Goal: Information Seeking & Learning: Learn about a topic

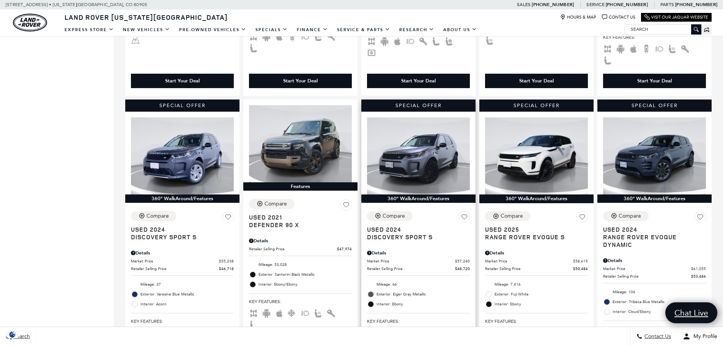
scroll to position [455, 0]
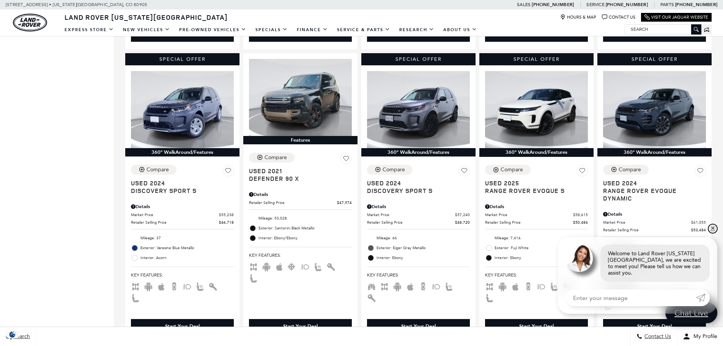
click at [711, 233] on link "✕" at bounding box center [712, 228] width 9 height 9
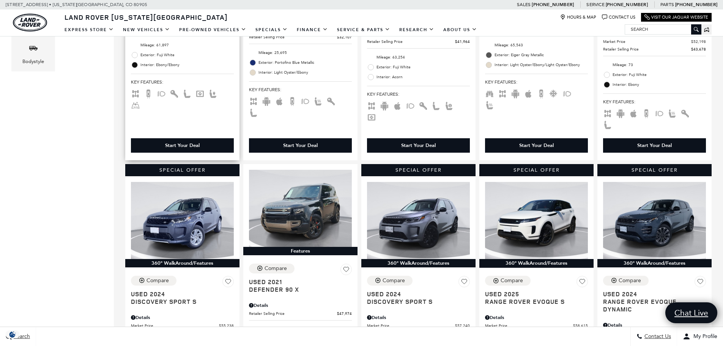
scroll to position [341, 0]
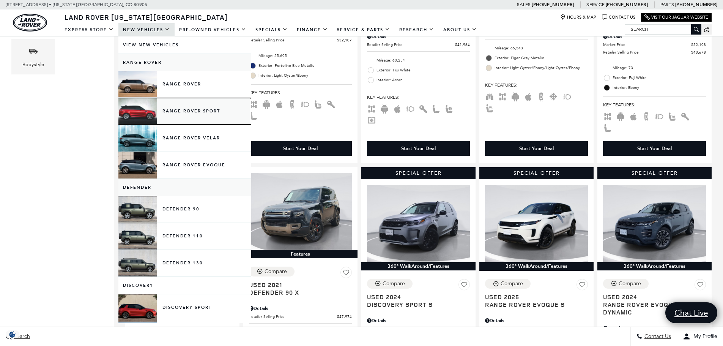
click at [166, 110] on link "Range Rover Sport" at bounding box center [184, 111] width 133 height 27
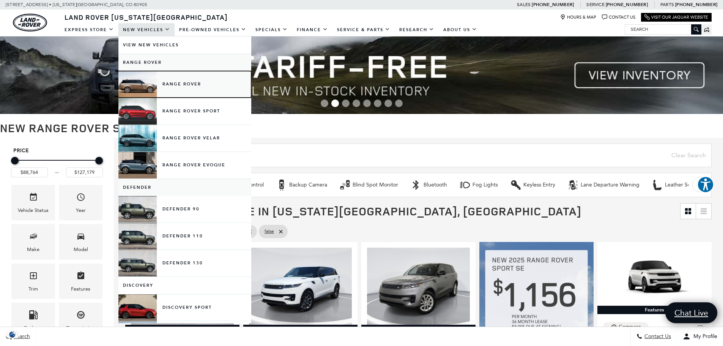
click at [178, 85] on link "Range Rover" at bounding box center [184, 84] width 133 height 27
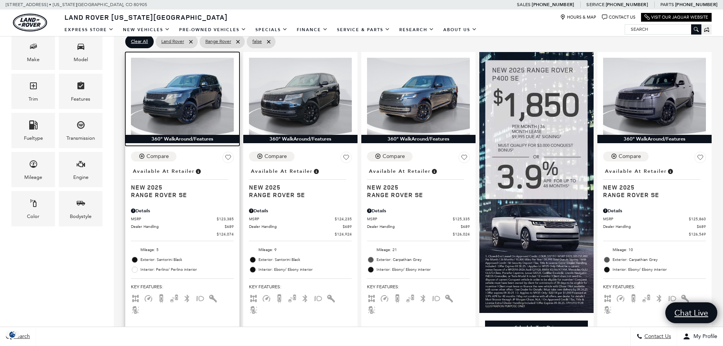
click at [175, 112] on img at bounding box center [182, 96] width 103 height 77
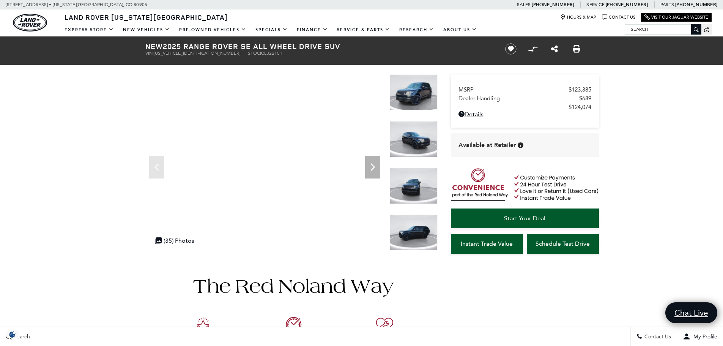
click at [416, 231] on img at bounding box center [414, 232] width 48 height 36
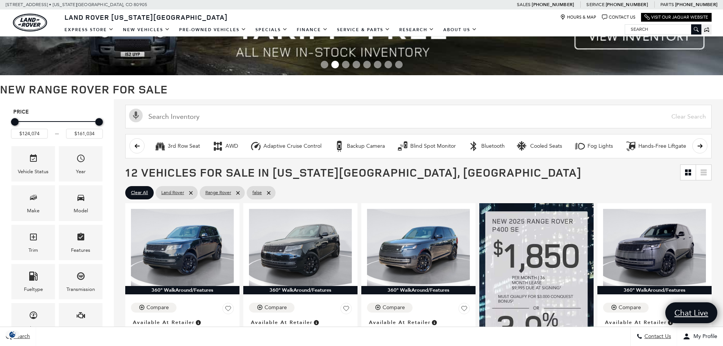
scroll to position [38, 0]
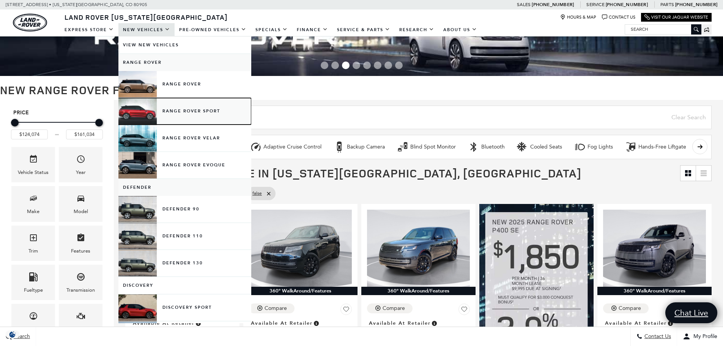
click at [192, 113] on link "Range Rover Sport" at bounding box center [184, 111] width 133 height 27
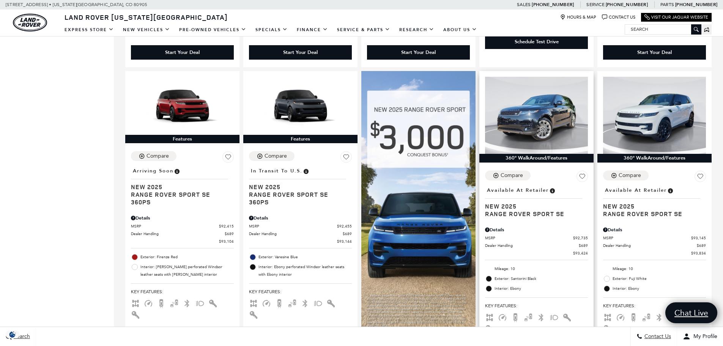
scroll to position [493, 0]
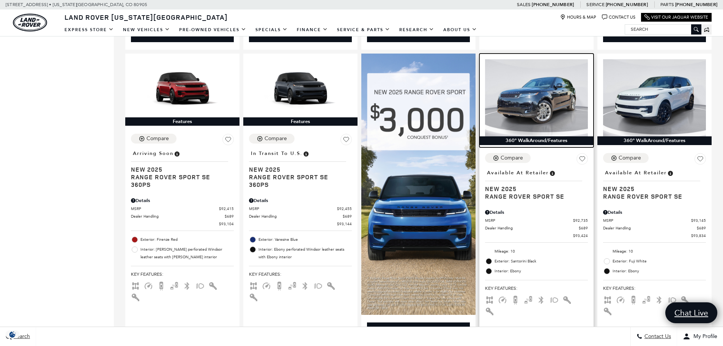
click at [547, 96] on img at bounding box center [536, 97] width 103 height 77
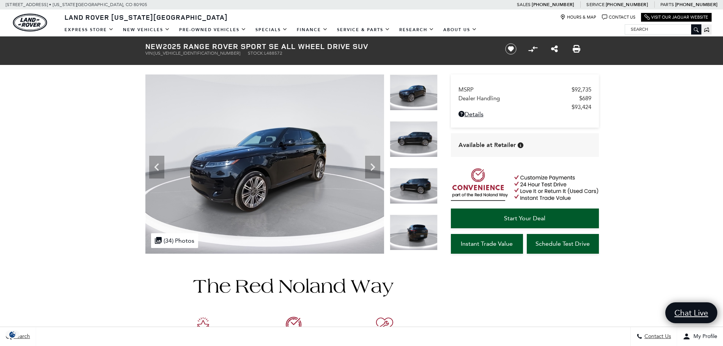
click at [373, 168] on icon "Next" at bounding box center [372, 167] width 5 height 8
